Goal: Task Accomplishment & Management: Complete application form

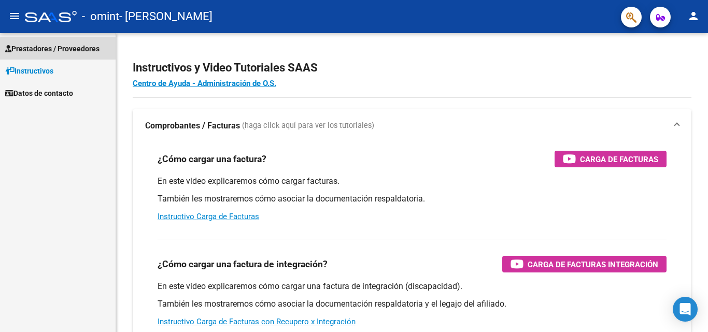
click at [63, 49] on span "Prestadores / Proveedores" at bounding box center [52, 48] width 94 height 11
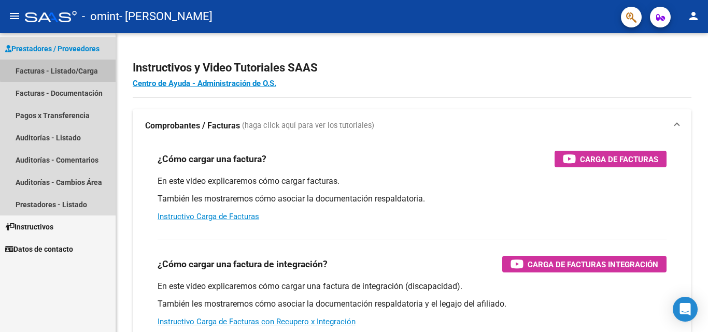
click at [61, 69] on link "Facturas - Listado/Carga" at bounding box center [58, 71] width 116 height 22
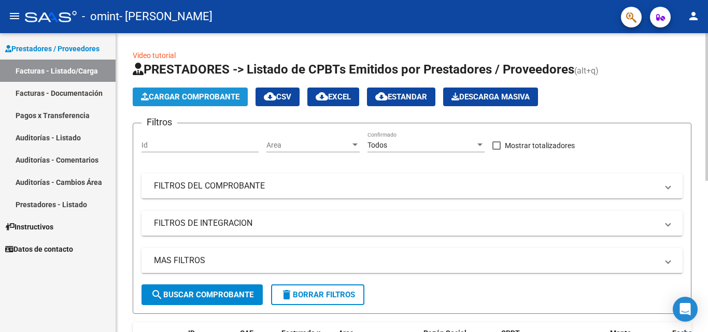
click at [218, 96] on span "Cargar Comprobante" at bounding box center [190, 96] width 98 height 9
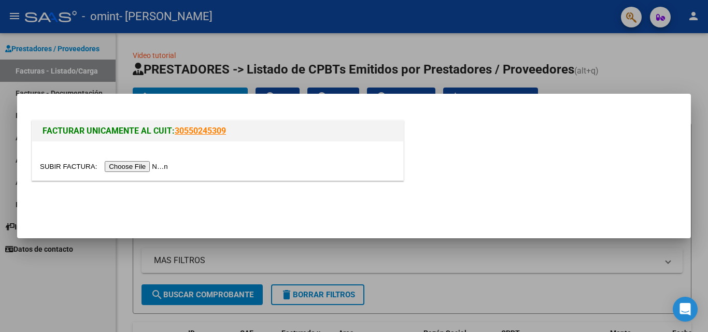
click at [152, 164] on input "file" at bounding box center [105, 166] width 131 height 11
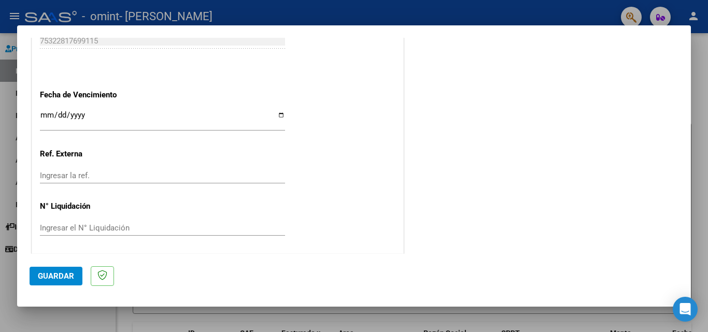
scroll to position [573, 0]
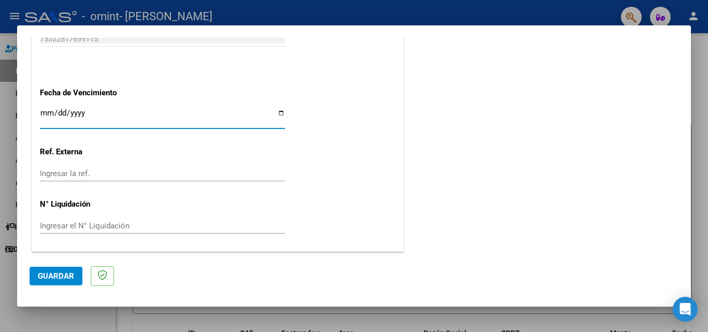
click at [48, 117] on input "Ingresar la fecha" at bounding box center [162, 117] width 245 height 17
type input "0250-08-14"
type input "0258-08-14"
type input "[DATE]"
click at [59, 273] on span "Guardar" at bounding box center [56, 275] width 36 height 9
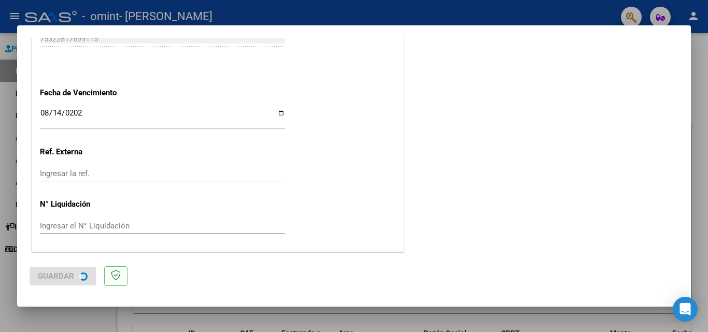
scroll to position [0, 0]
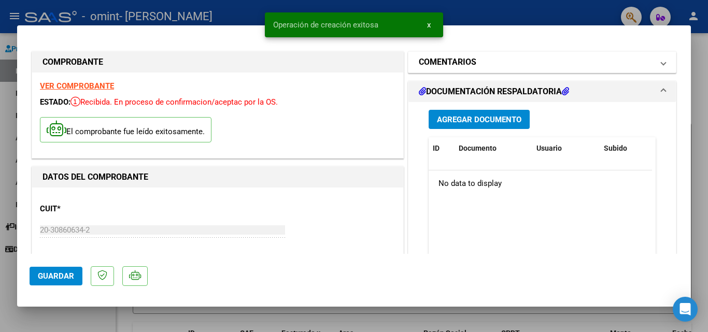
click at [577, 60] on mat-panel-title "COMENTARIOS" at bounding box center [536, 62] width 234 height 12
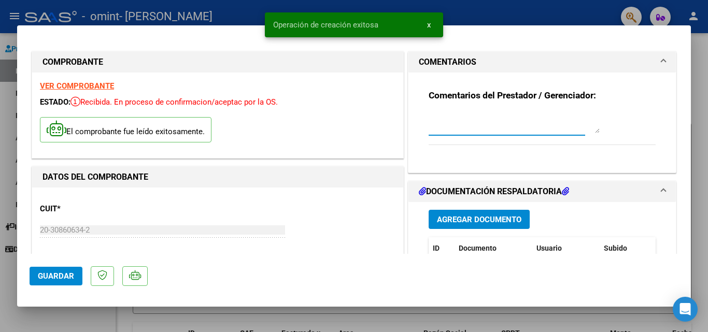
click at [513, 123] on textarea at bounding box center [513, 122] width 171 height 21
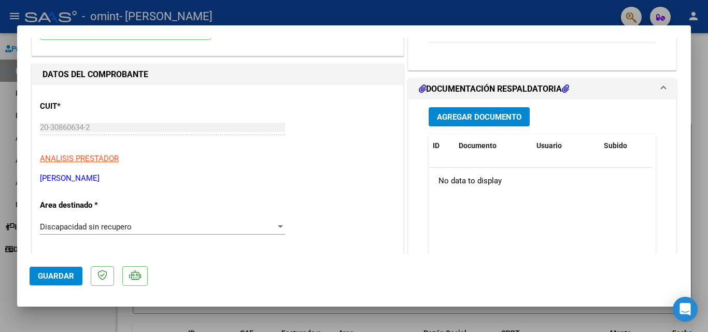
scroll to position [104, 0]
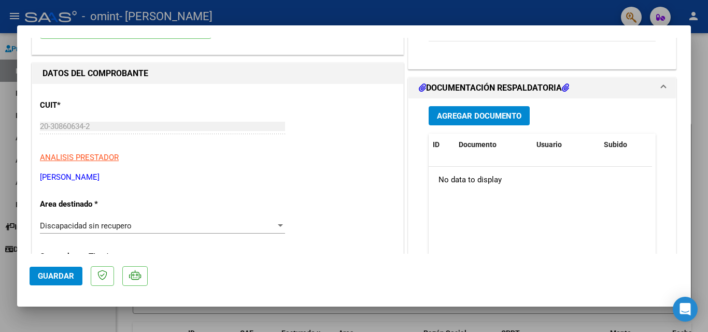
type textarea "julio"
click at [486, 113] on span "Agregar Documento" at bounding box center [479, 115] width 84 height 9
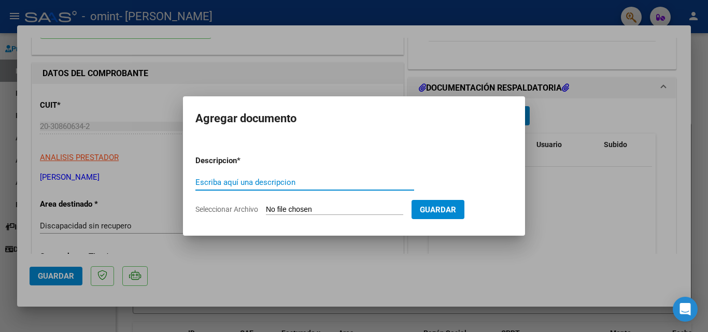
click at [323, 185] on input "Escriba aquí una descripcion" at bounding box center [304, 182] width 219 height 9
type input "planilla julio"
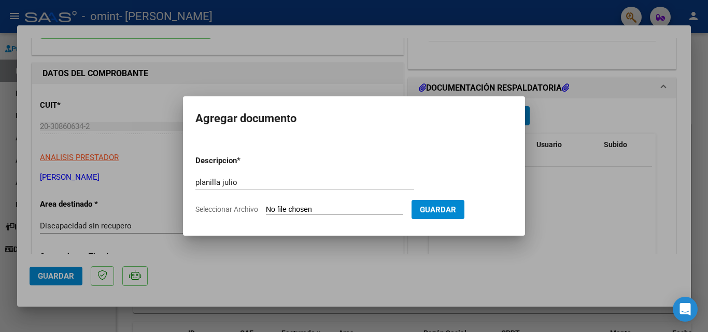
click at [380, 206] on input "Seleccionar Archivo" at bounding box center [334, 210] width 137 height 10
type input "C:\fakepath\planilla julio.pdf"
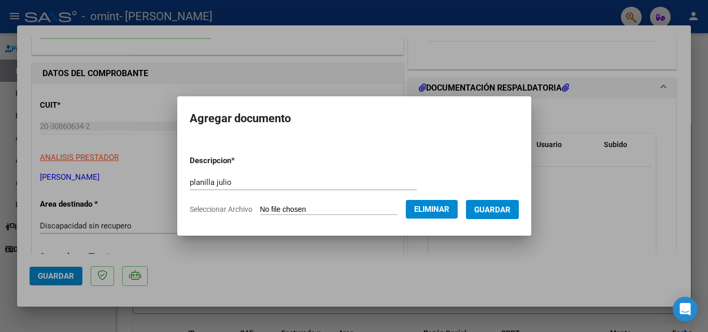
click at [498, 207] on span "Guardar" at bounding box center [492, 209] width 36 height 9
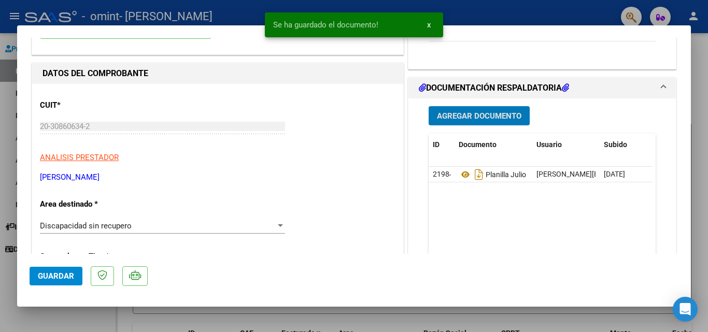
scroll to position [0, 0]
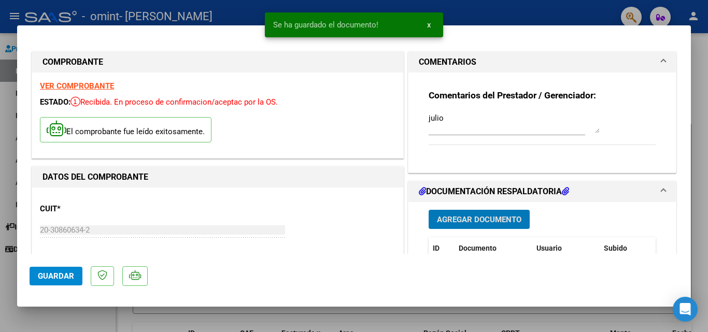
drag, startPoint x: 401, startPoint y: 120, endPoint x: 390, endPoint y: 120, distance: 11.4
click at [461, 136] on div "julio" at bounding box center [506, 127] width 156 height 35
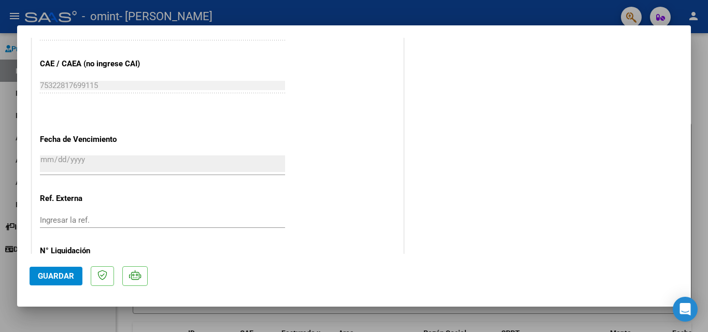
scroll to position [612, 0]
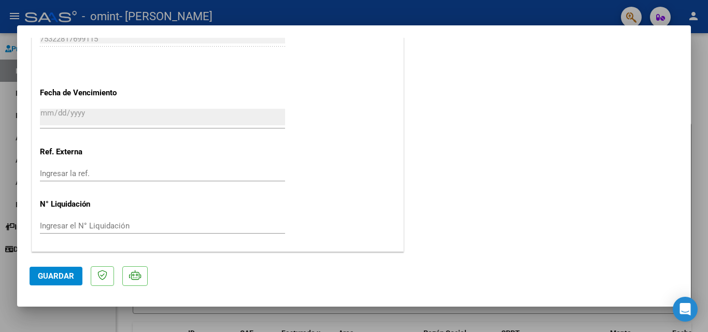
click at [49, 283] on button "Guardar" at bounding box center [56, 276] width 53 height 19
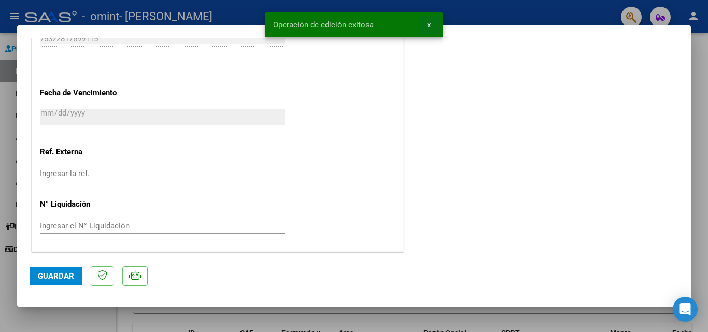
click at [431, 25] on button "x" at bounding box center [429, 25] width 20 height 19
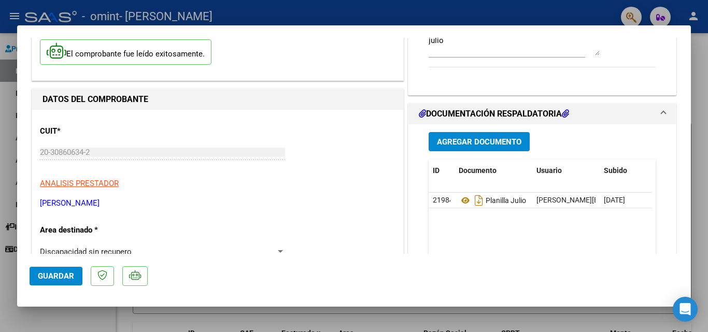
scroll to position [155, 0]
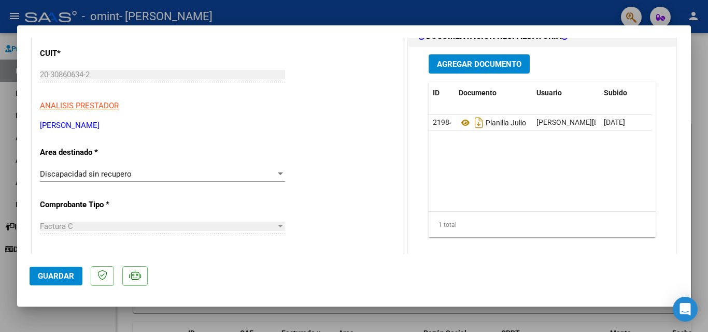
click at [699, 162] on div at bounding box center [354, 166] width 708 height 332
type input "$ 0,00"
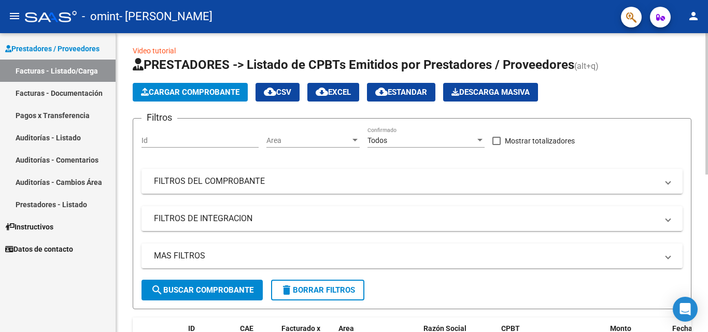
scroll to position [0, 0]
